Goal: Task Accomplishment & Management: Manage account settings

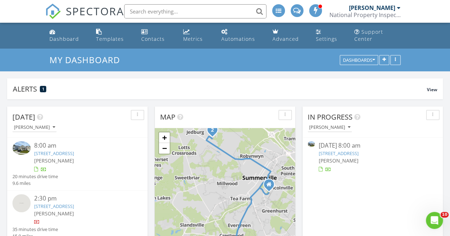
click at [55, 153] on link "[STREET_ADDRESS]" at bounding box center [54, 153] width 40 height 6
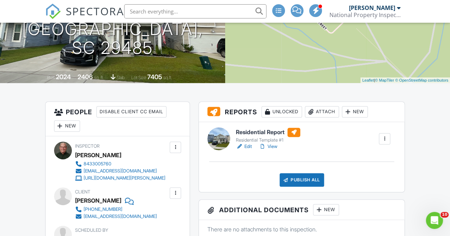
click at [273, 150] on link "View" at bounding box center [268, 146] width 18 height 7
